Goal: Information Seeking & Learning: Learn about a topic

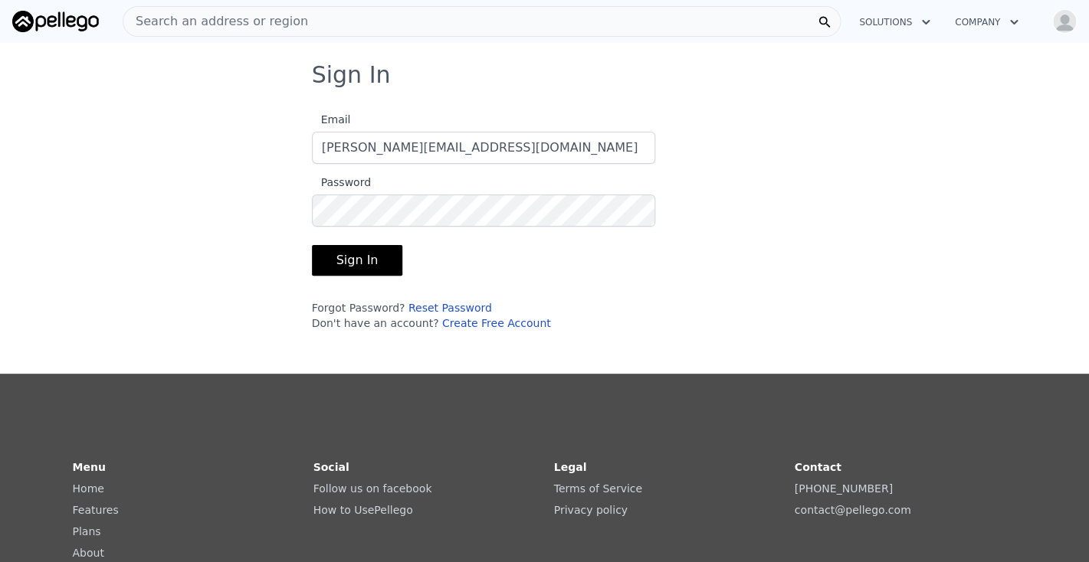
type input "[PERSON_NAME][EMAIL_ADDRESS][DOMAIN_NAME]"
click at [364, 254] on button "Sign In" at bounding box center [357, 260] width 91 height 31
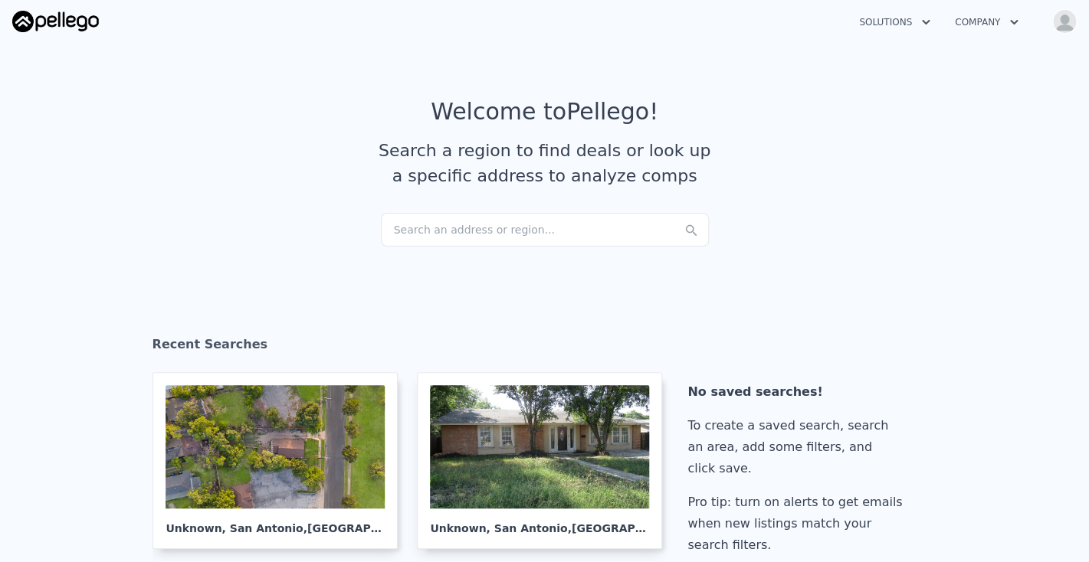
click at [421, 230] on div "Search an address or region..." at bounding box center [545, 230] width 328 height 34
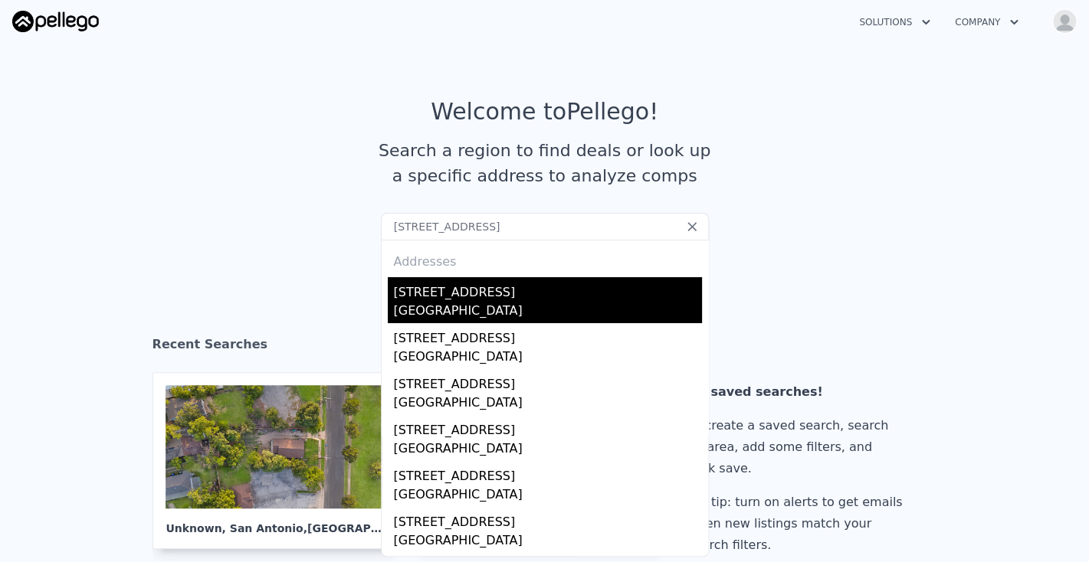
type input "[STREET_ADDRESS]"
click at [461, 296] on div "[STREET_ADDRESS]" at bounding box center [548, 289] width 308 height 25
